Goal: Task Accomplishment & Management: Use online tool/utility

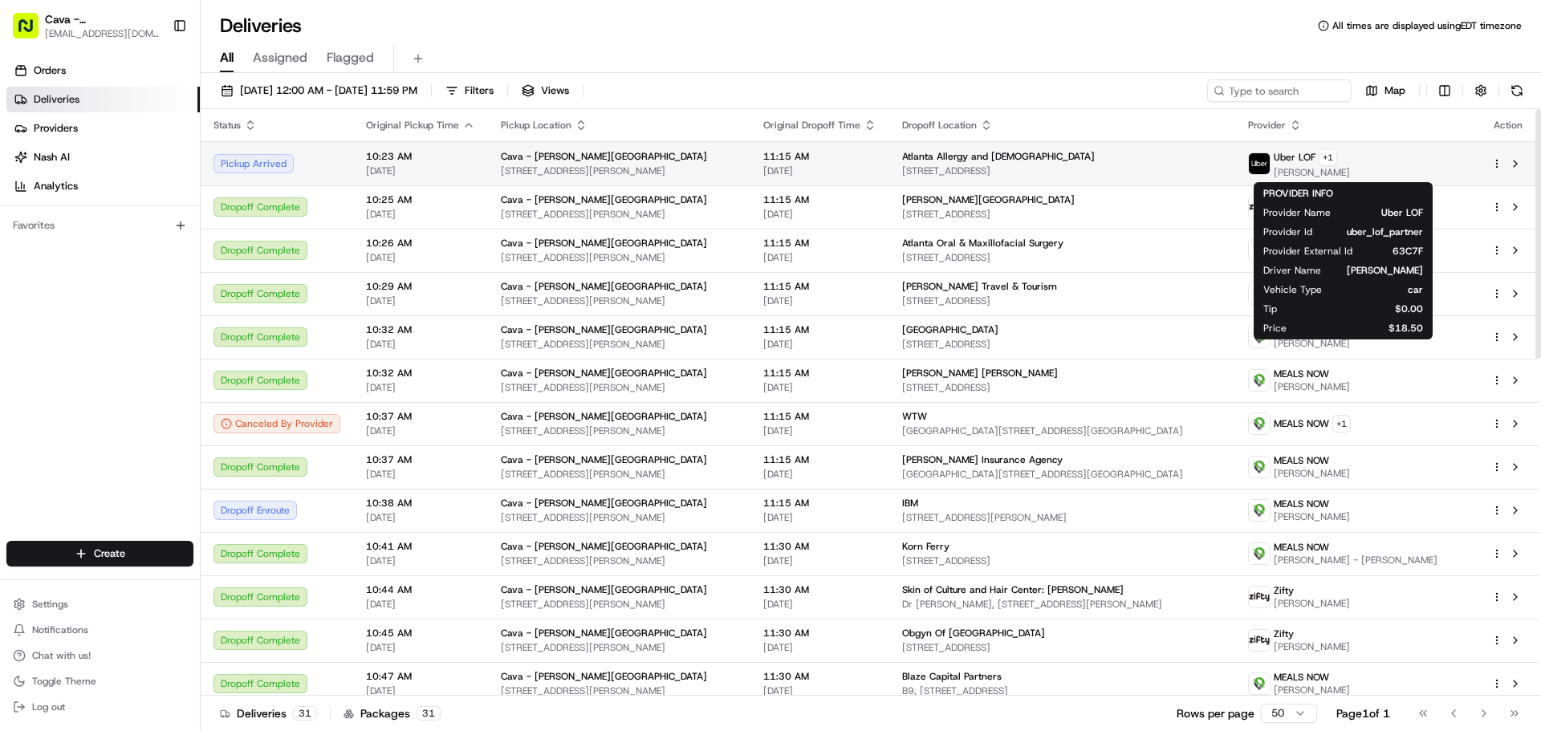
click at [1346, 165] on div "Uber LOF + 1" at bounding box center [1312, 157] width 76 height 18
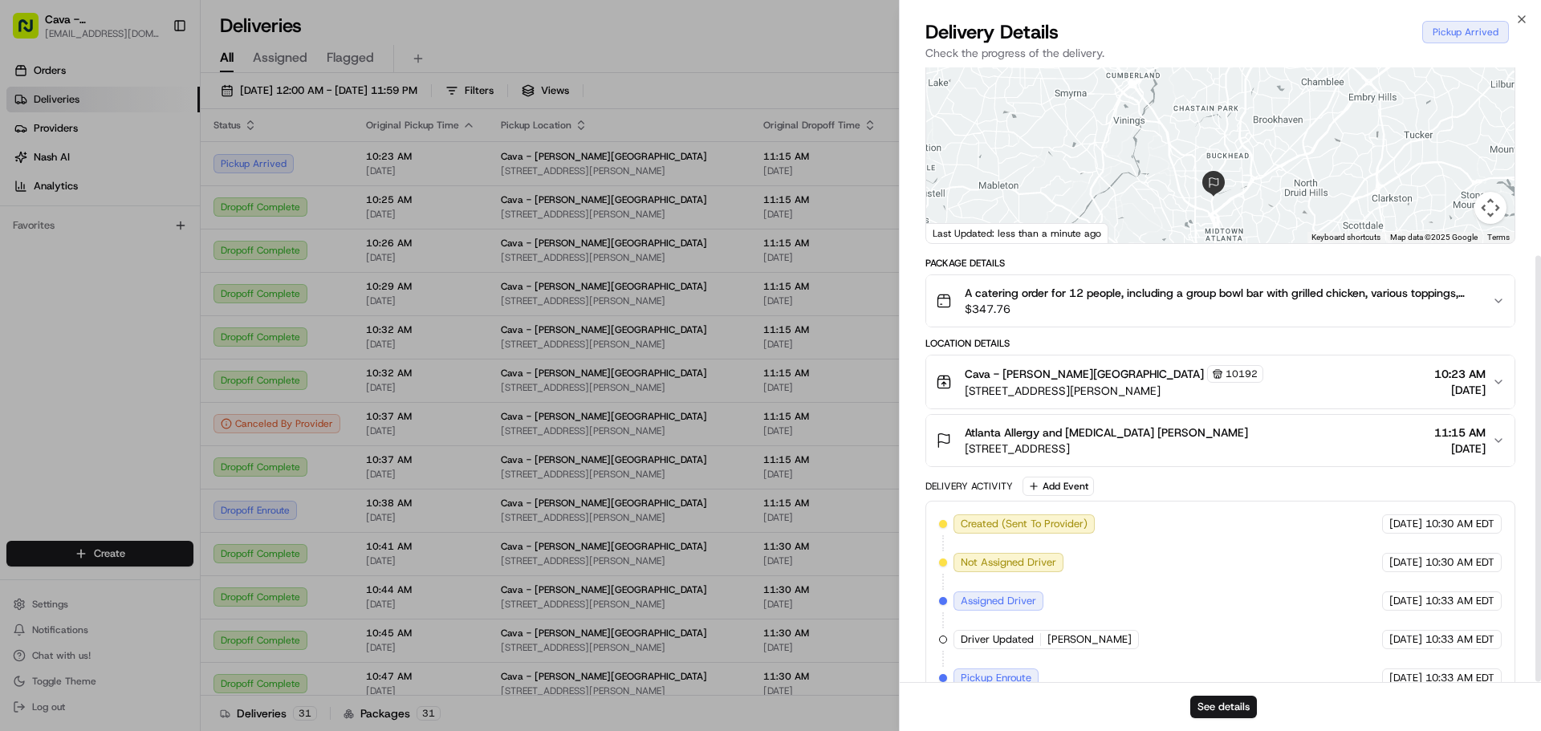
scroll to position [271, 0]
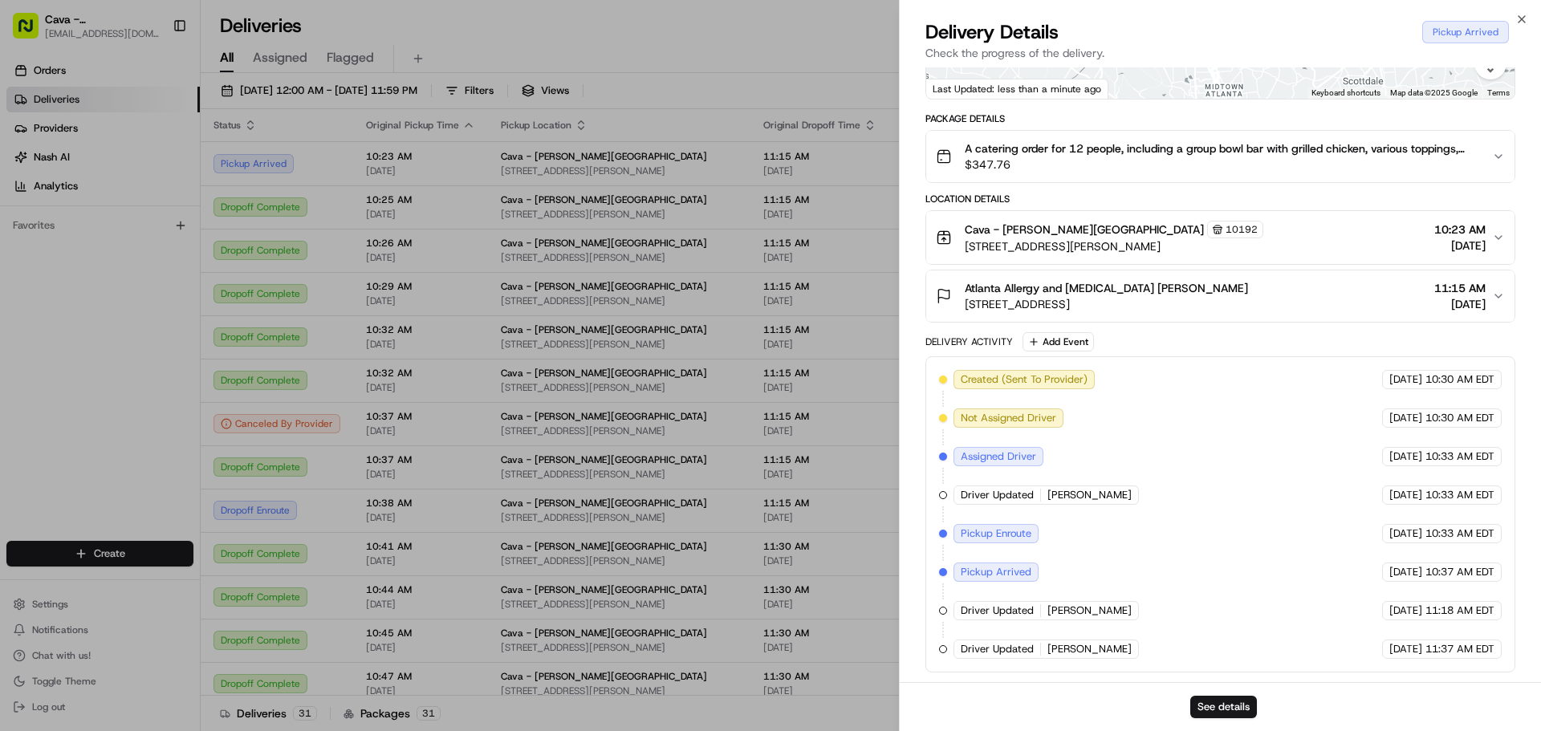
click at [1479, 165] on div "A catering order for 12 people, including a group bowl bar with grilled chicken…" at bounding box center [1214, 156] width 556 height 32
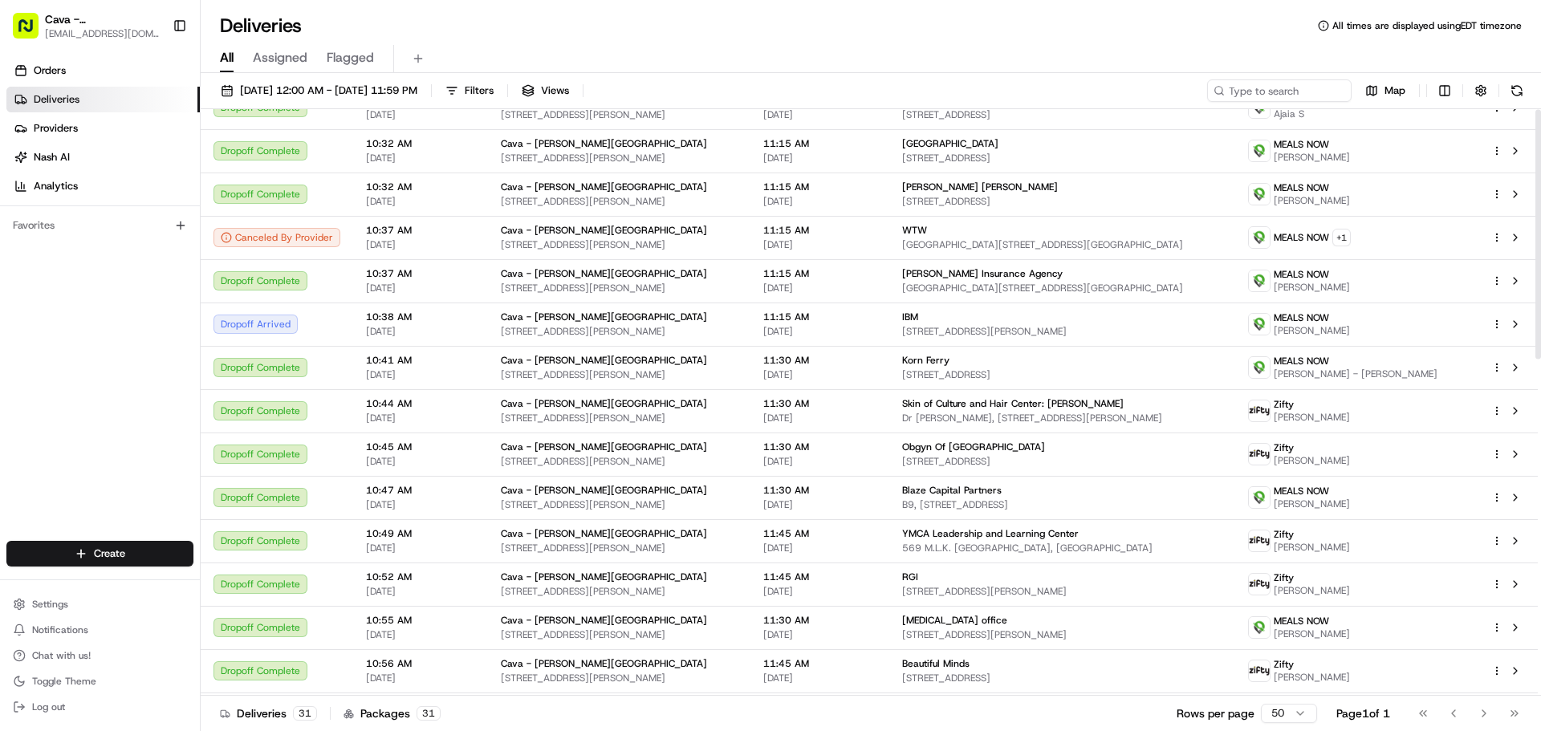
scroll to position [0, 0]
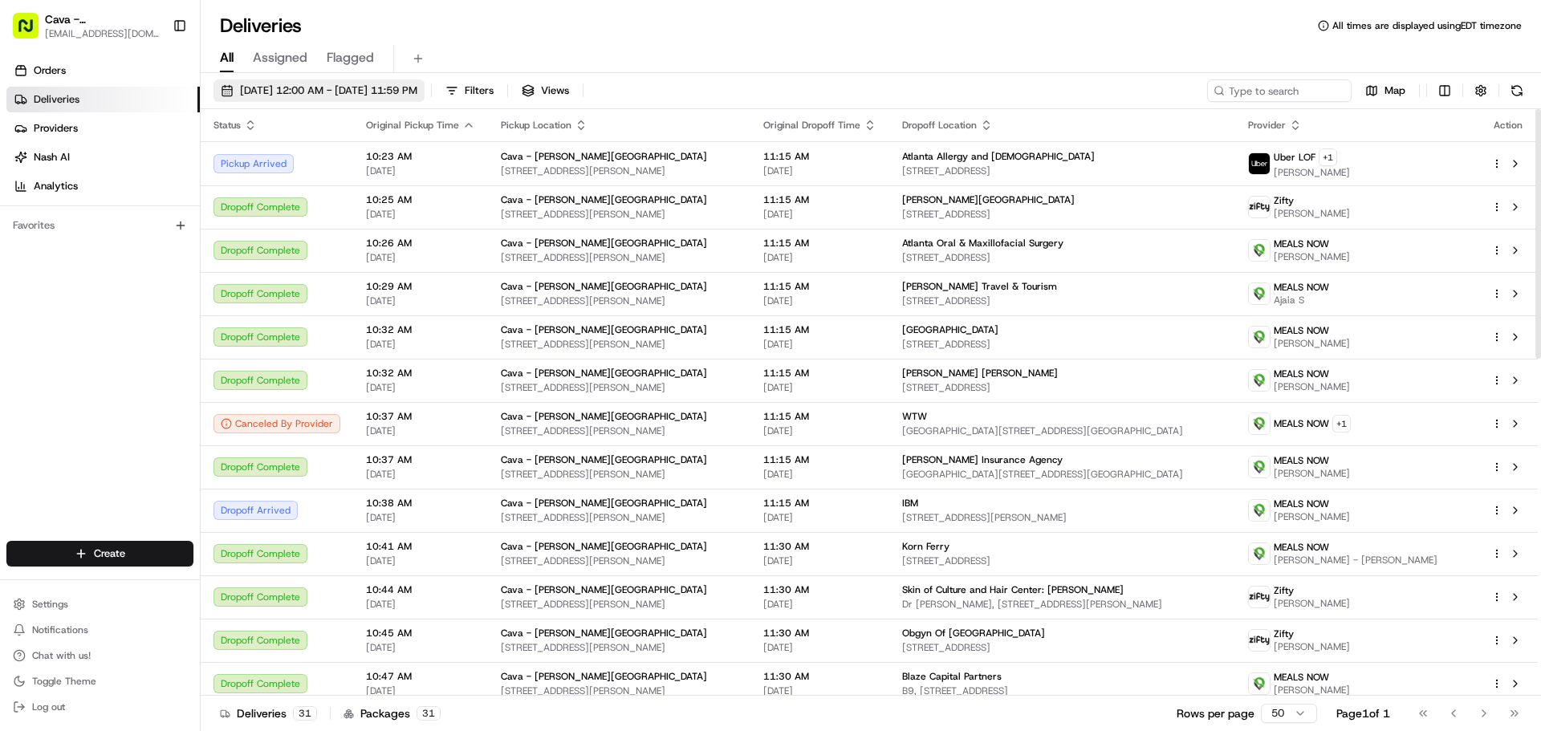
click at [407, 84] on span "[DATE] 12:00 AM - [DATE] 11:59 PM" at bounding box center [328, 90] width 177 height 14
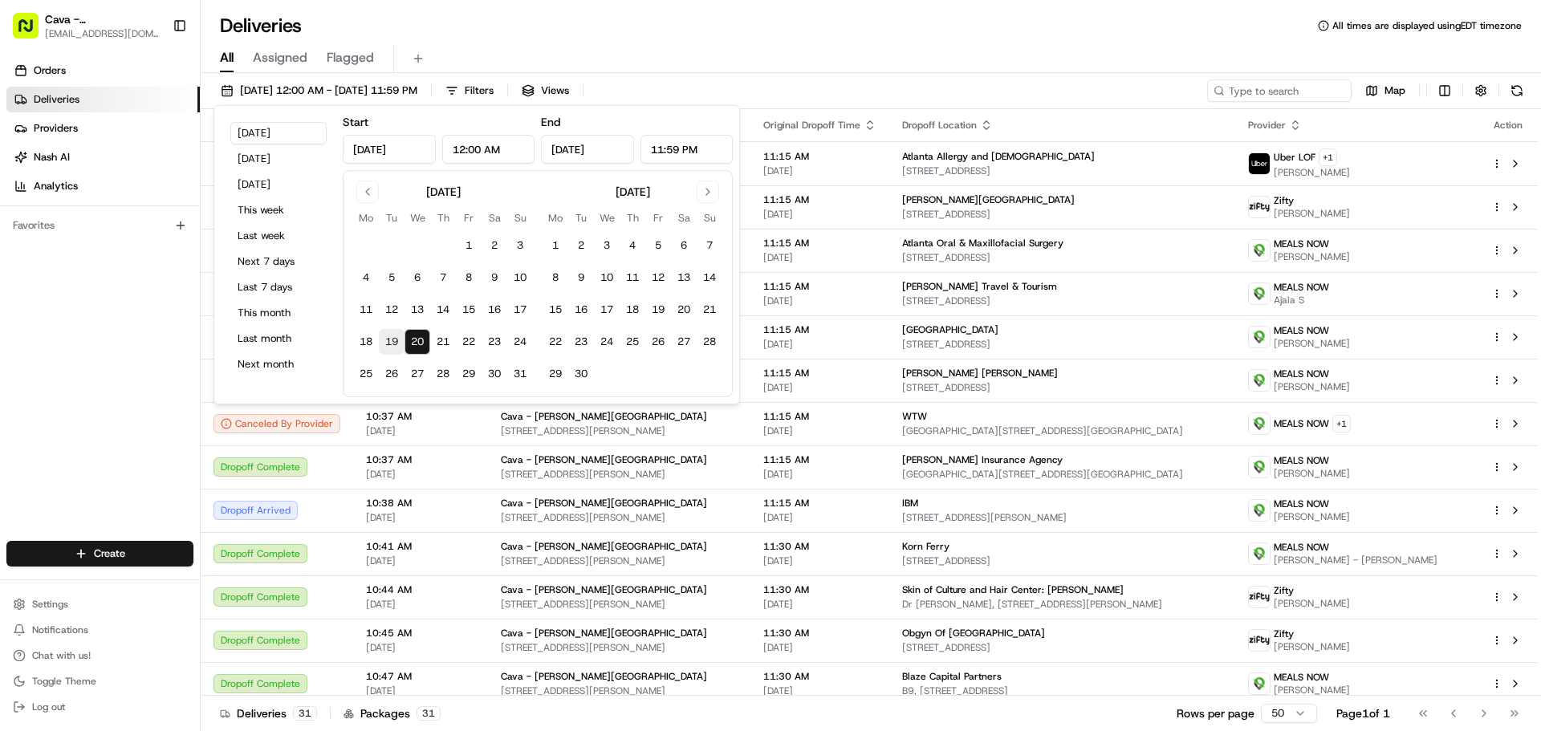
click at [384, 348] on button "19" at bounding box center [392, 342] width 26 height 26
type input "[DATE]"
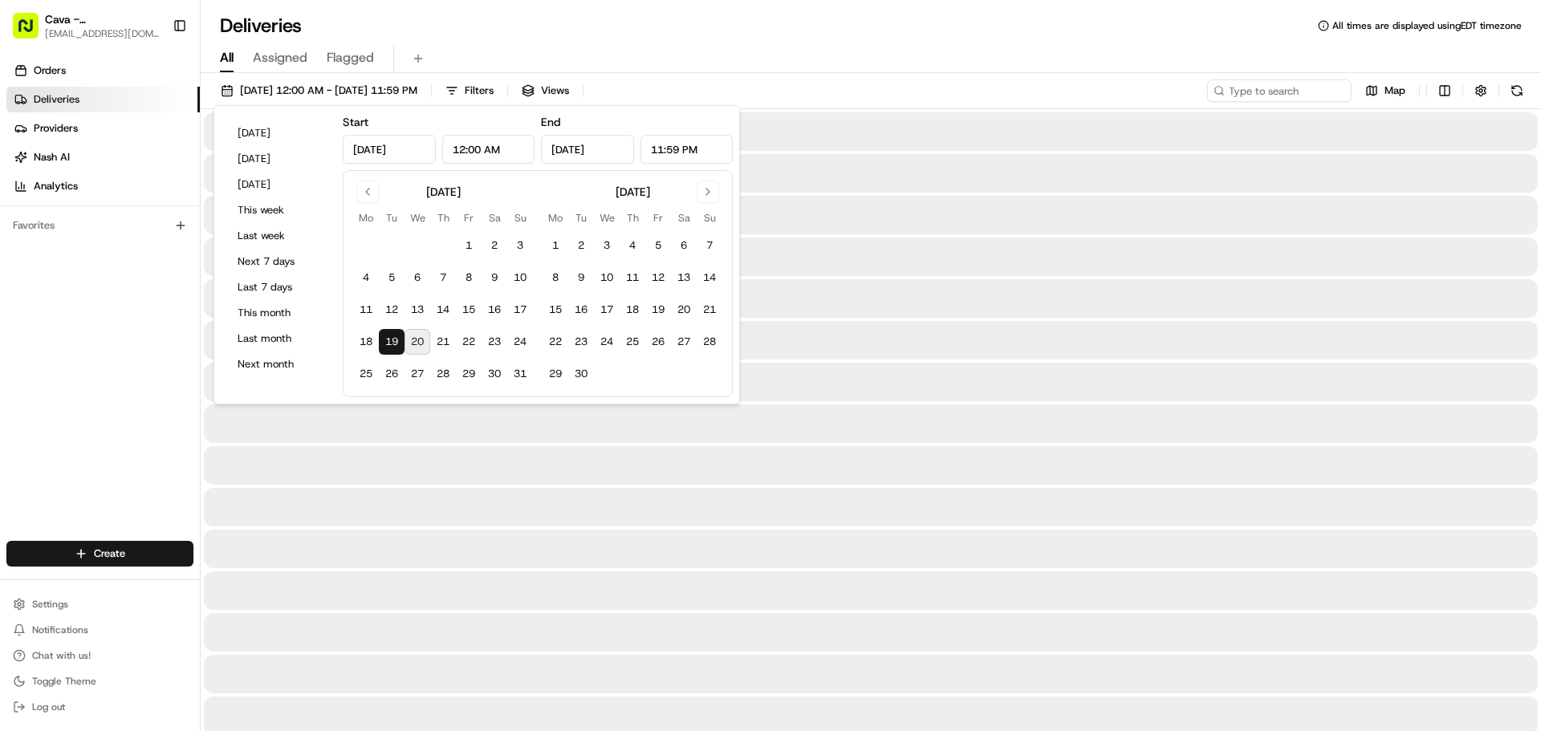
click at [386, 348] on button "19" at bounding box center [392, 342] width 26 height 26
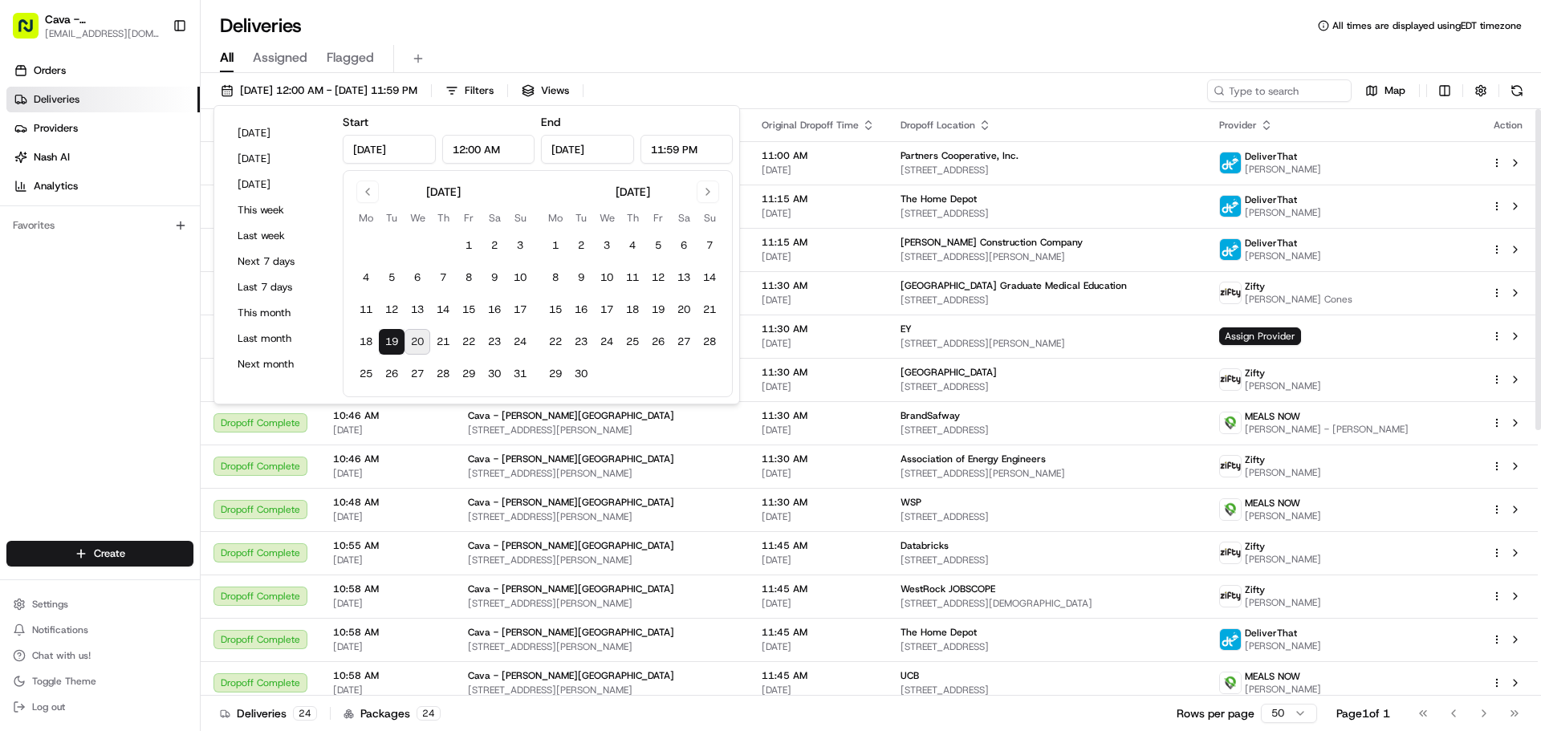
click at [840, 85] on div "[DATE] 12:00 AM - [DATE] 11:59 PM Filters Views Map" at bounding box center [871, 94] width 1340 height 30
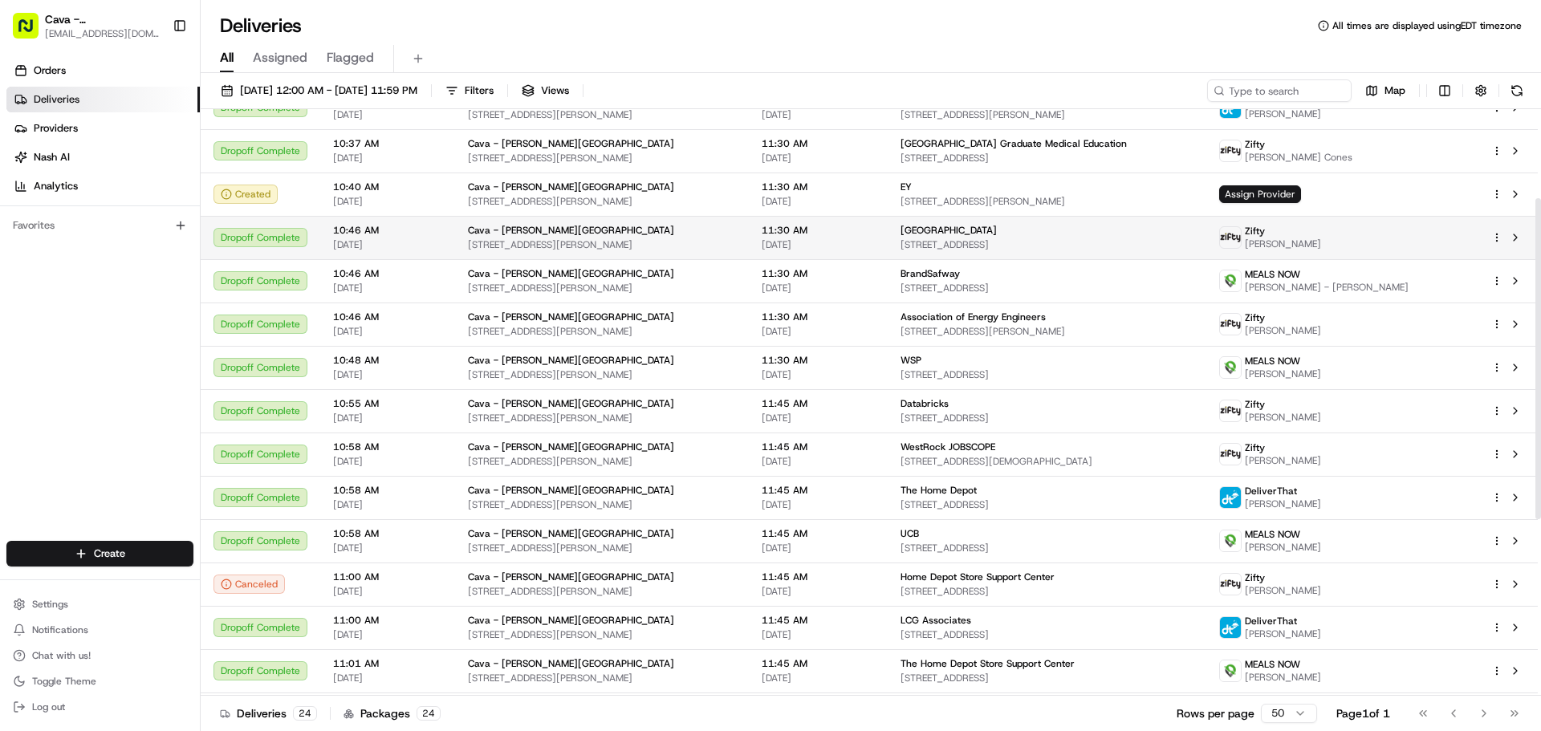
scroll to position [84, 0]
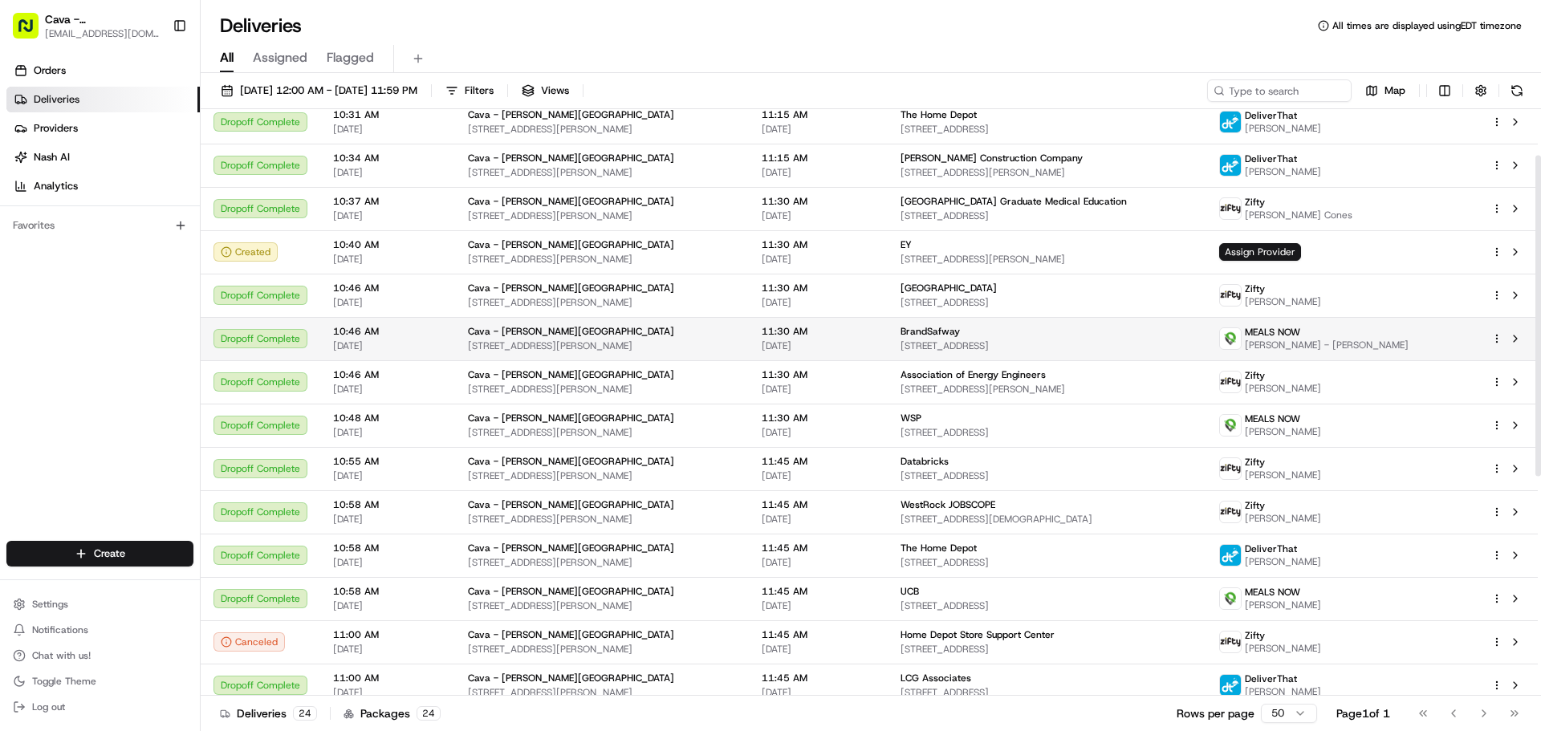
click at [960, 332] on span "BrandSafway" at bounding box center [929, 331] width 59 height 13
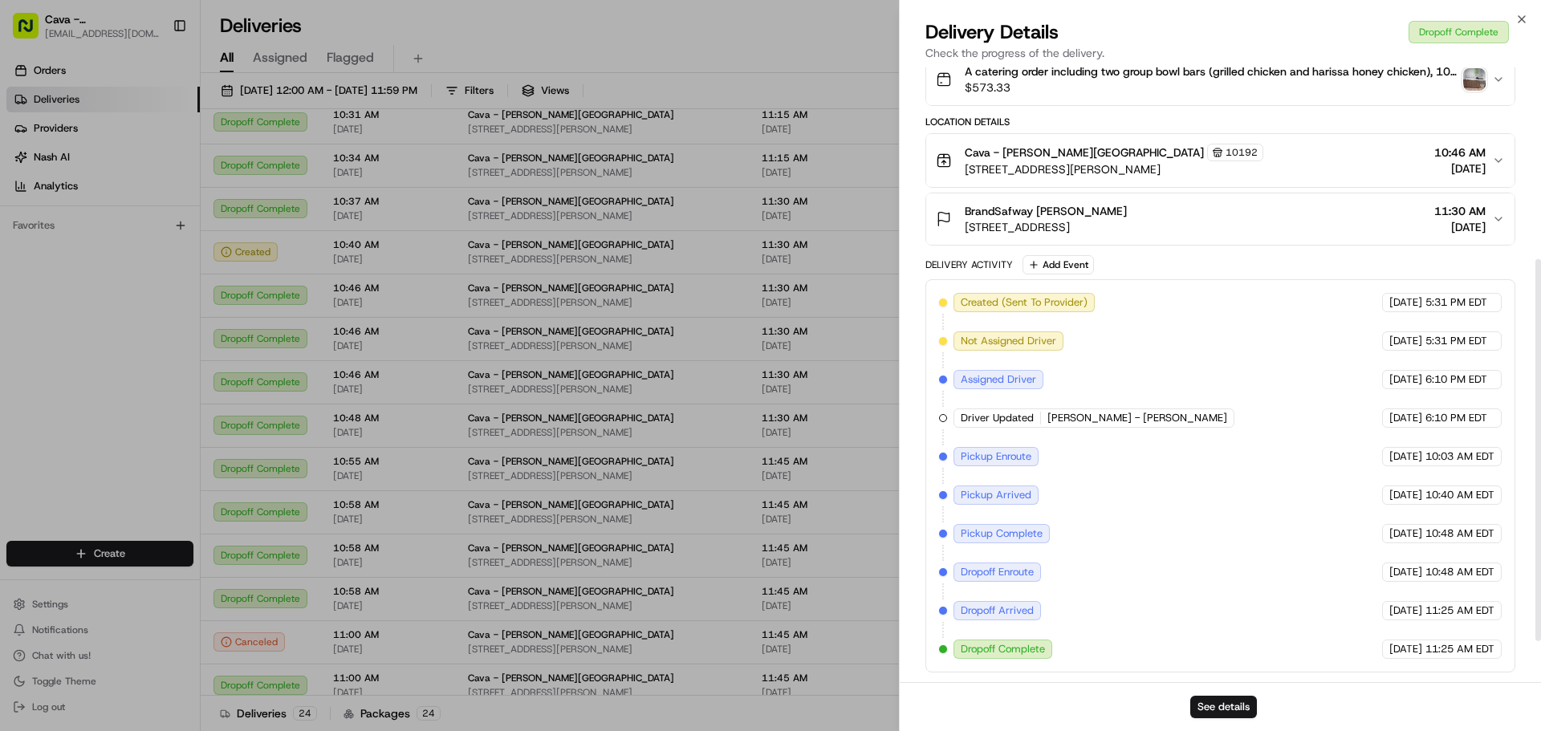
scroll to position [0, 0]
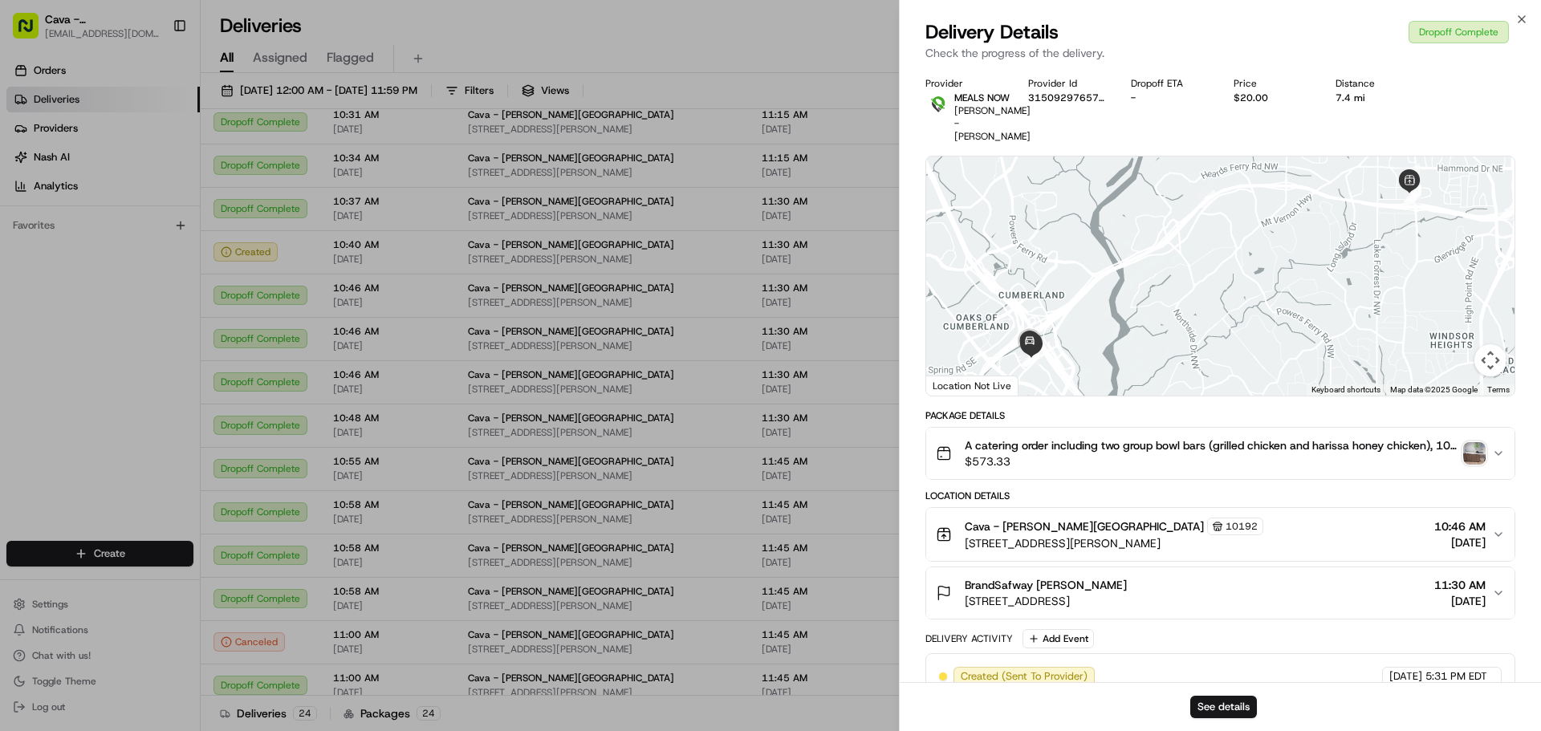
click at [1471, 459] on img "button" at bounding box center [1474, 453] width 22 height 22
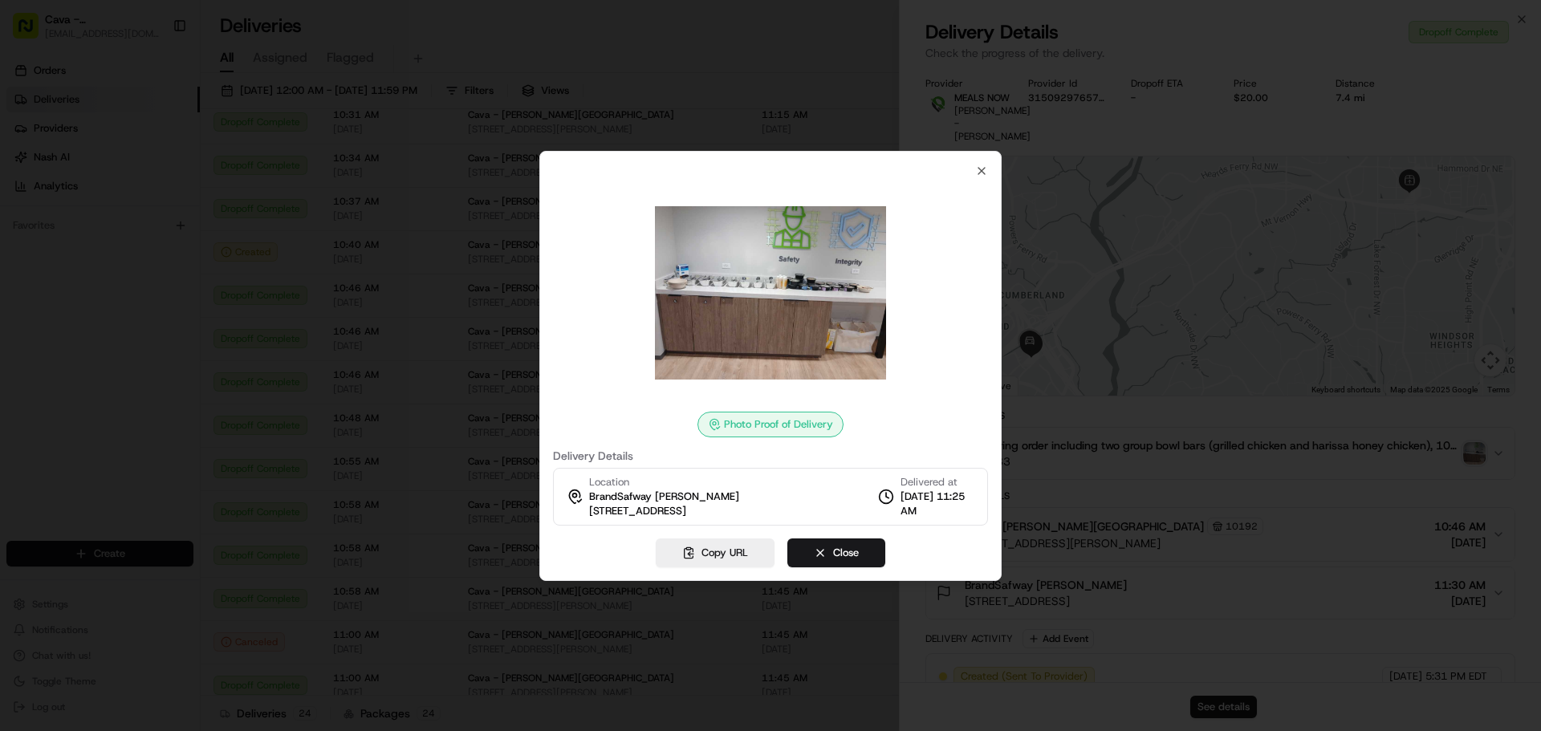
click at [777, 311] on img at bounding box center [770, 292] width 231 height 231
click at [982, 170] on icon "button" at bounding box center [981, 171] width 6 height 6
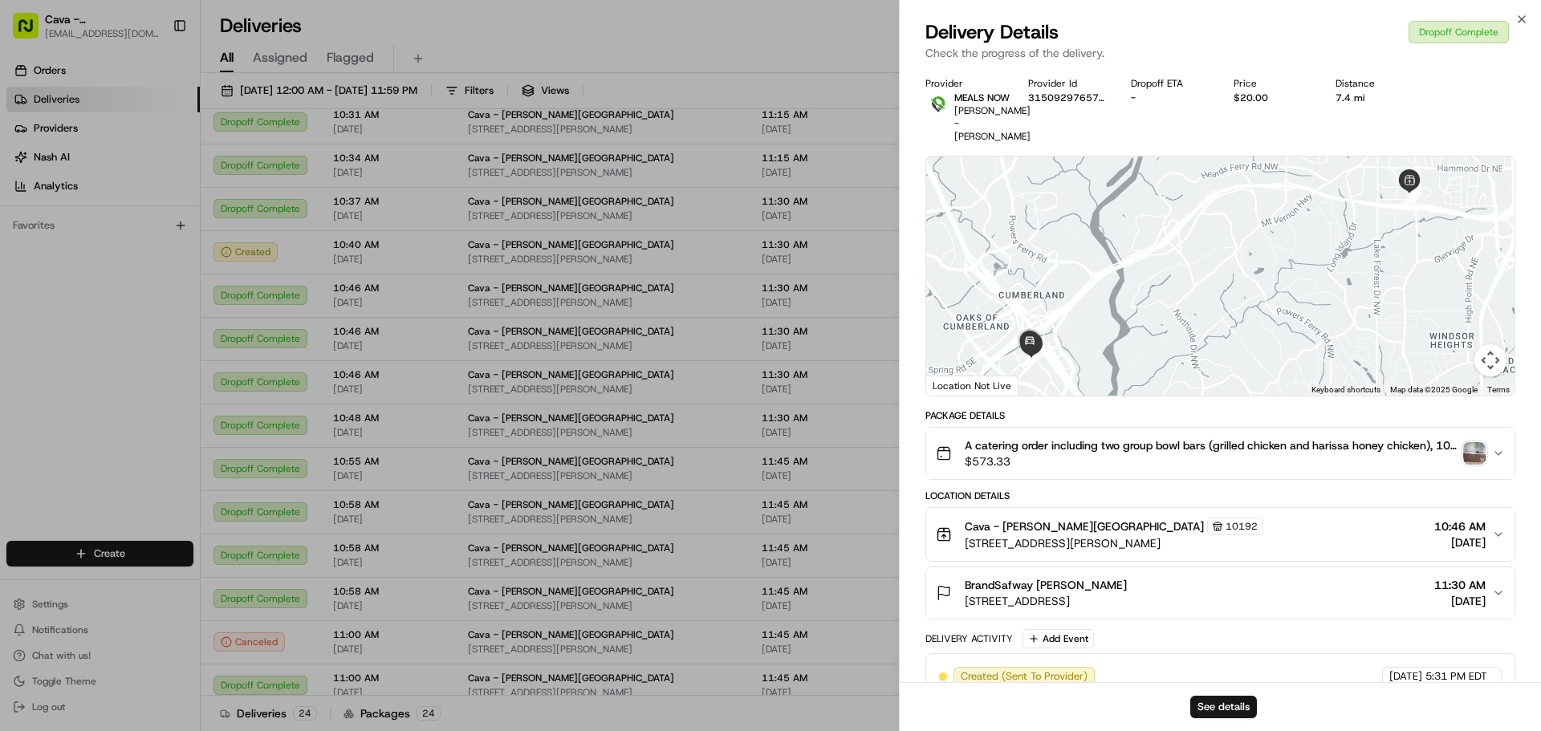
click at [1352, 456] on span "$573.33" at bounding box center [1211, 461] width 492 height 16
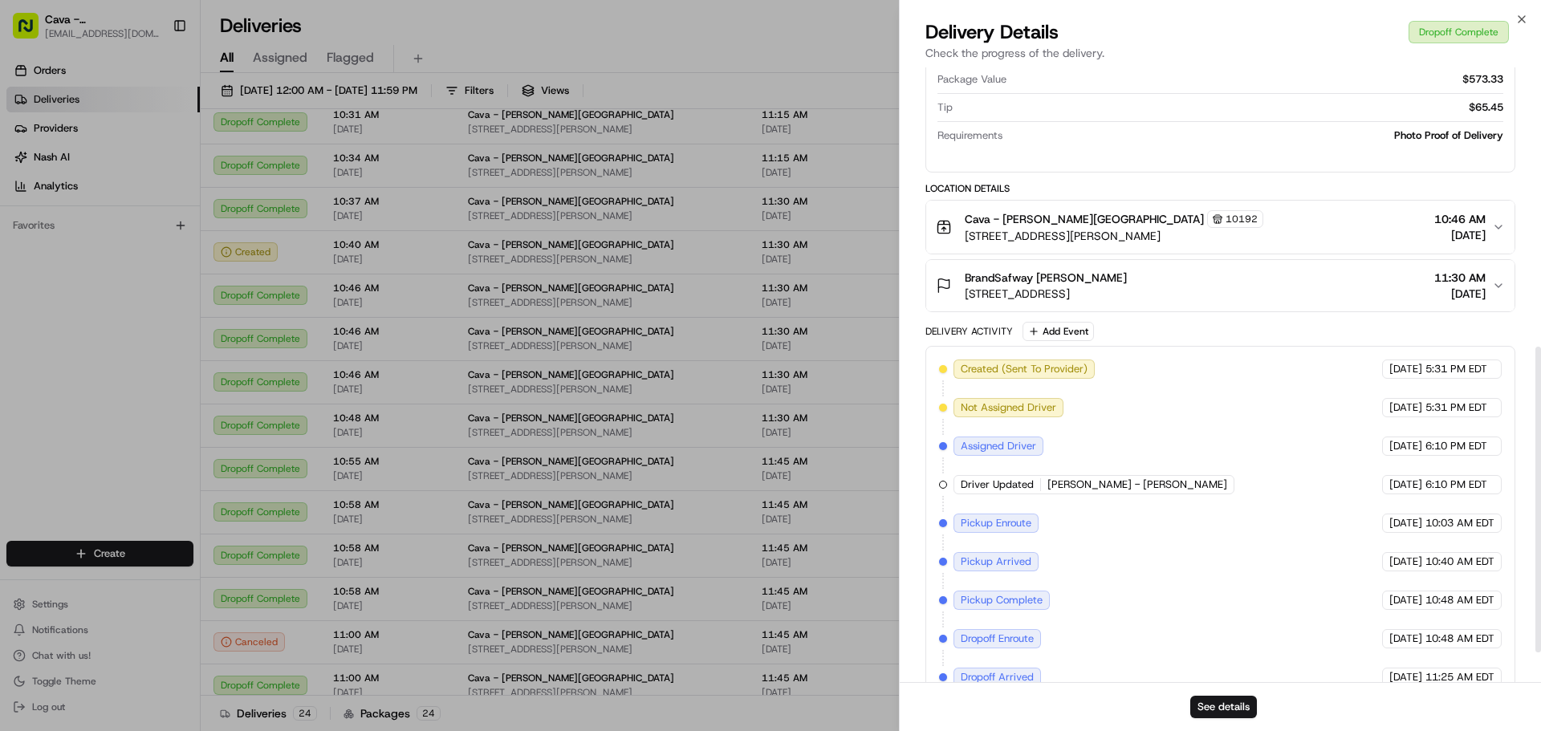
scroll to position [562, 0]
